Goal: Information Seeking & Learning: Learn about a topic

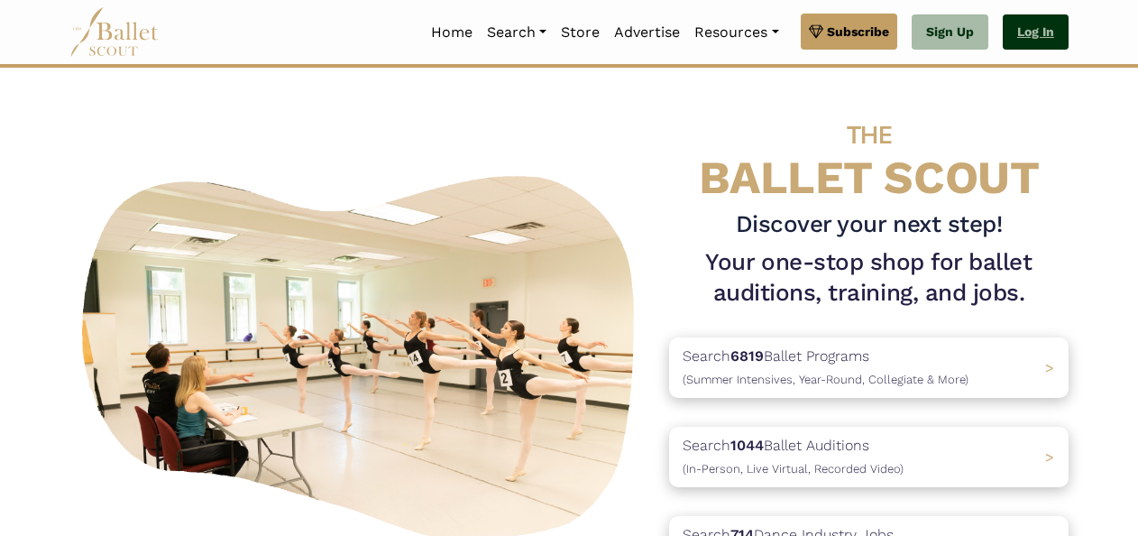
click at [1044, 34] on link "Log In" at bounding box center [1036, 32] width 66 height 36
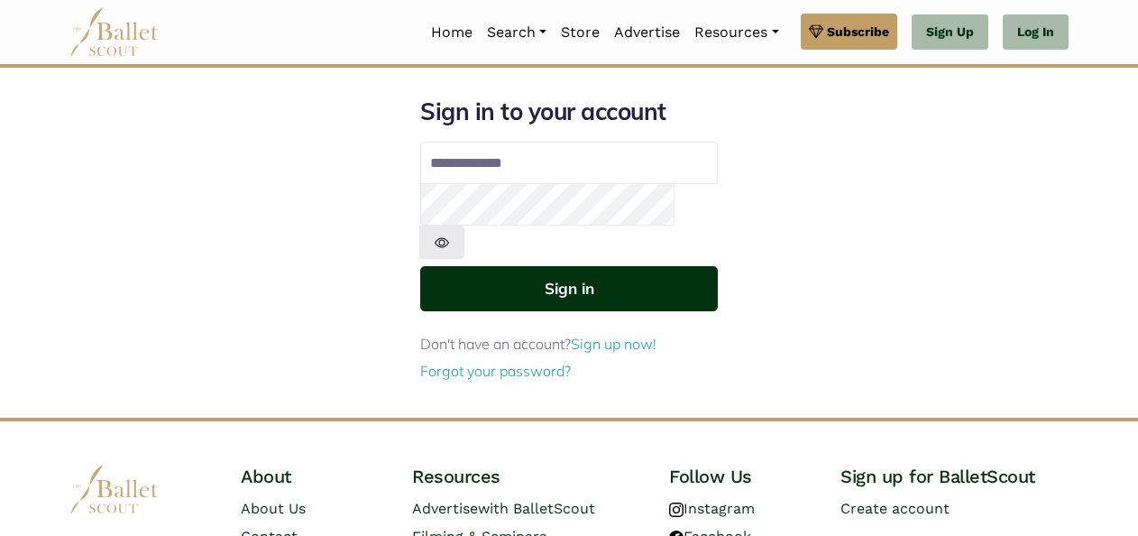
type input "**********"
click at [673, 266] on button "Sign in" at bounding box center [569, 288] width 298 height 44
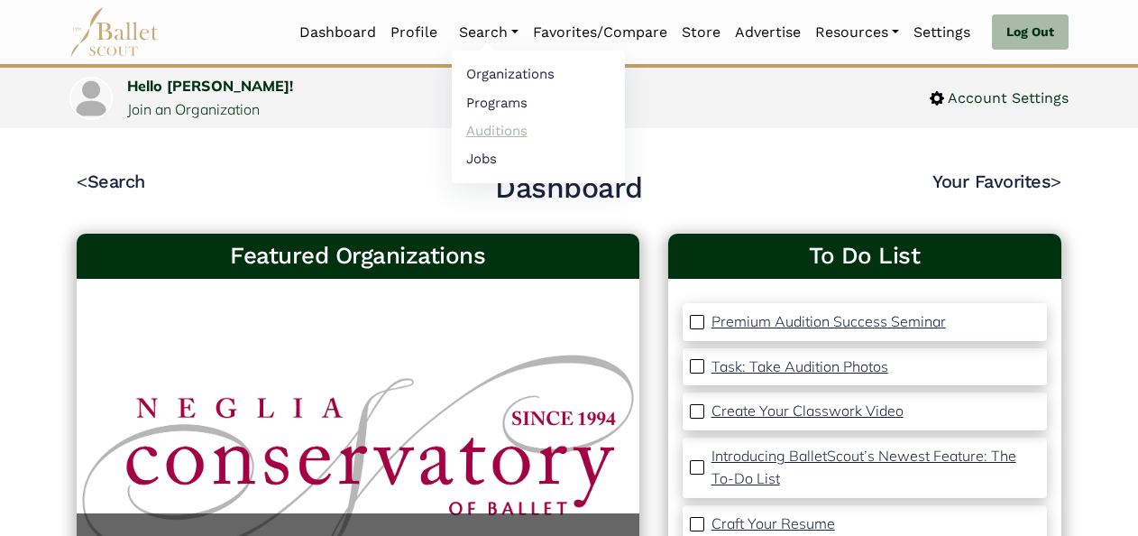
click at [498, 127] on link "Auditions" at bounding box center [538, 130] width 173 height 28
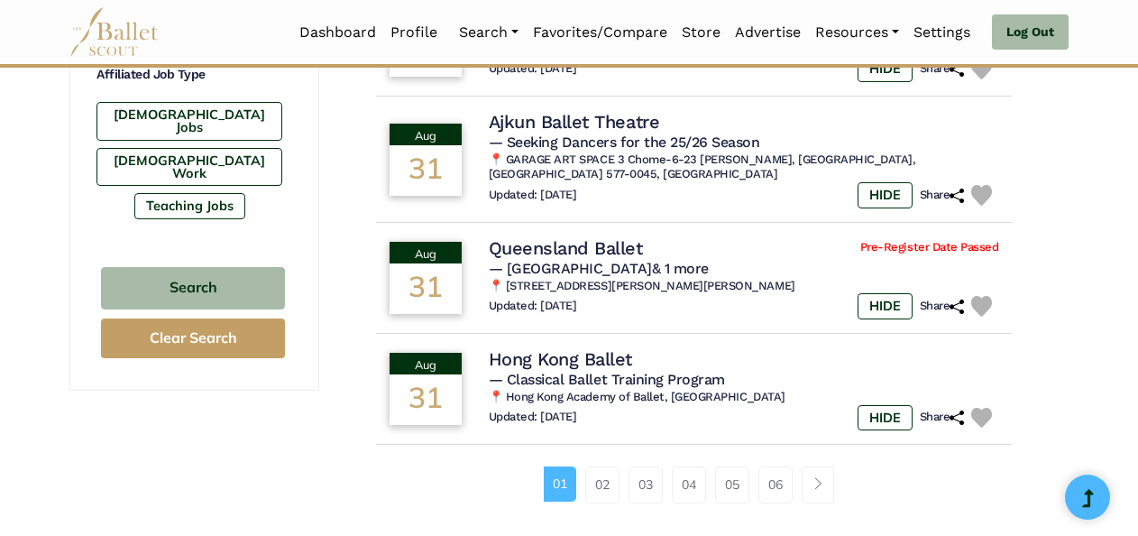
scroll to position [1155, 0]
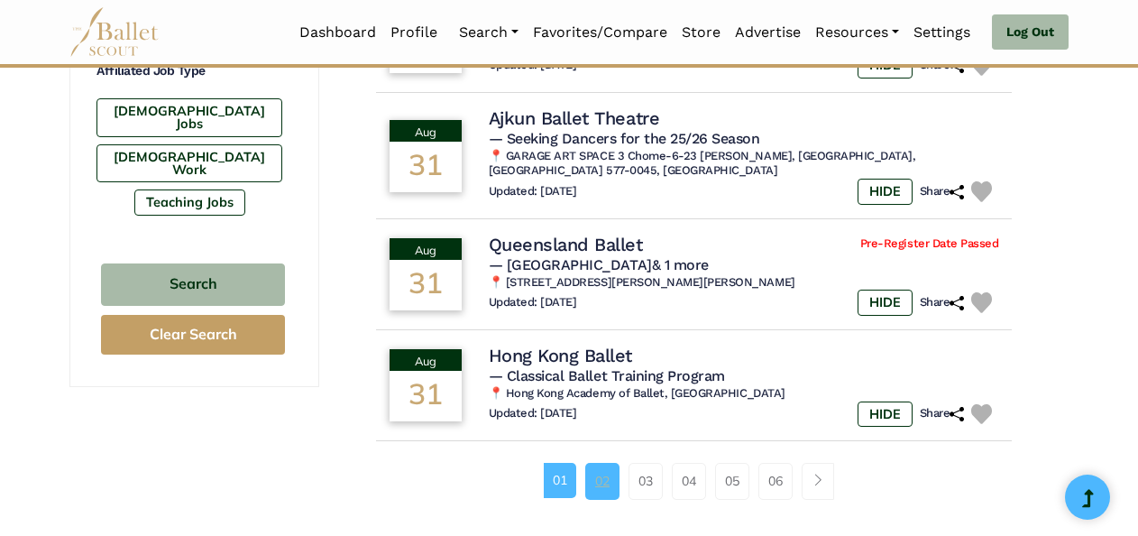
click at [603, 499] on link "02" at bounding box center [602, 481] width 34 height 36
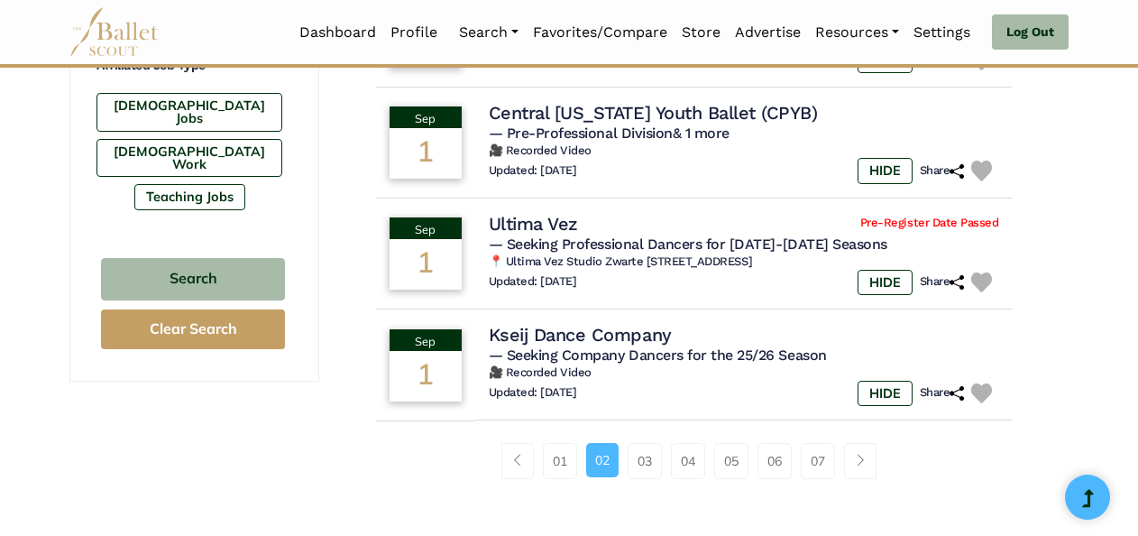
scroll to position [1182, 0]
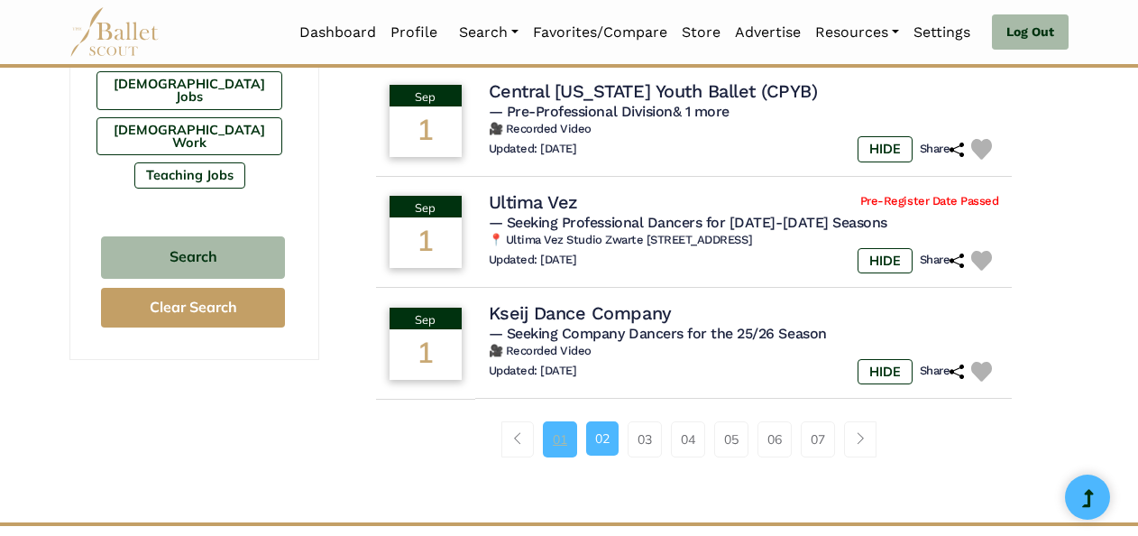
click at [559, 436] on link "01" at bounding box center [560, 439] width 34 height 36
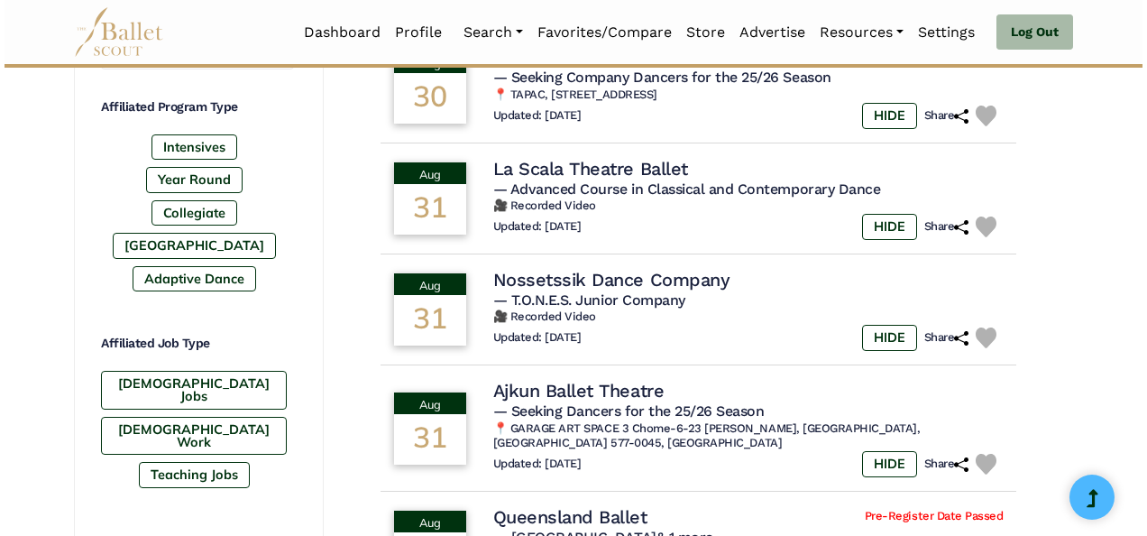
scroll to position [940, 0]
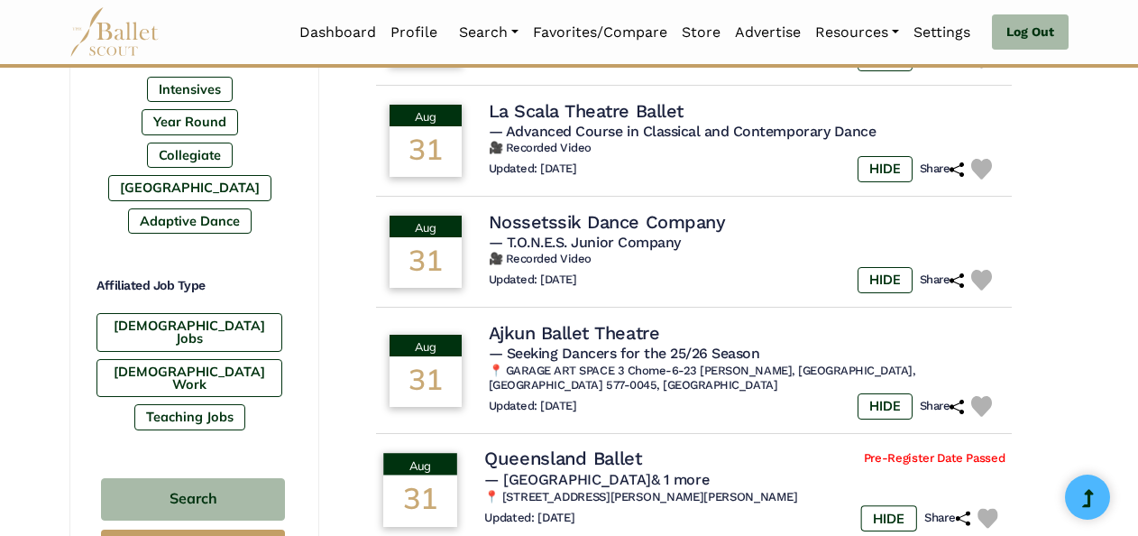
click at [680, 489] on h5 "— [GEOGRAPHIC_DATA] & 1 more" at bounding box center [744, 479] width 520 height 19
click at [609, 470] on h4 "Queensland Ballet" at bounding box center [562, 458] width 157 height 24
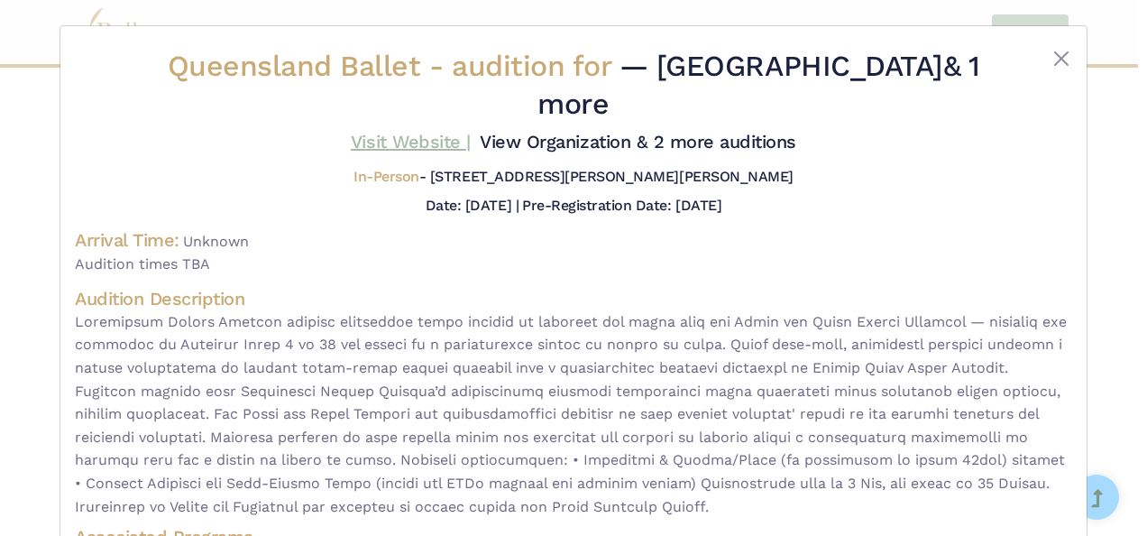
click at [430, 131] on link "Visit Website |" at bounding box center [411, 142] width 120 height 22
